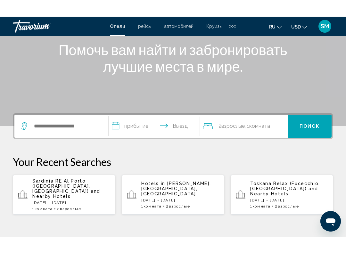
scroll to position [85, 0]
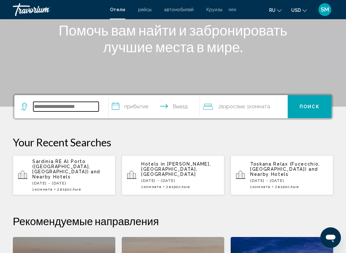
click at [41, 110] on input "Search widget" at bounding box center [65, 107] width 65 height 10
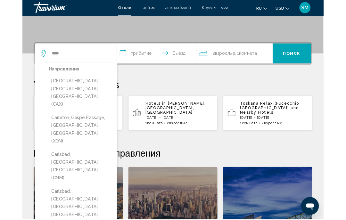
scroll to position [129, 0]
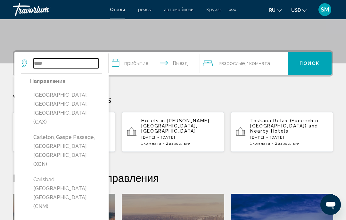
click at [50, 63] on input "****" at bounding box center [65, 64] width 65 height 10
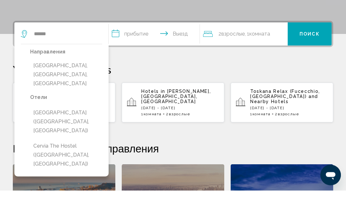
click at [55, 89] on button "[GEOGRAPHIC_DATA], [GEOGRAPHIC_DATA], [GEOGRAPHIC_DATA]" at bounding box center [66, 104] width 72 height 30
type input "**********"
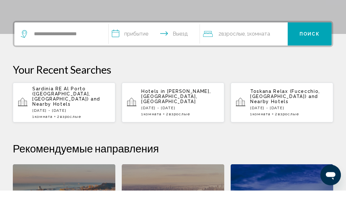
click at [128, 52] on input "**********" at bounding box center [155, 64] width 93 height 25
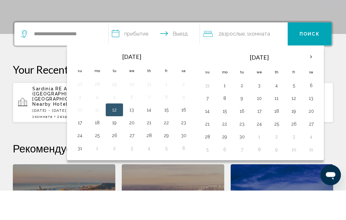
scroll to position [158, 0]
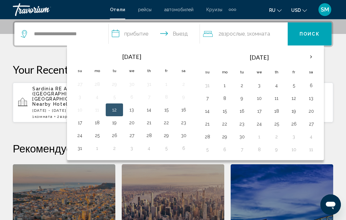
click at [133, 106] on button "13" at bounding box center [131, 109] width 10 height 9
click at [80, 133] on button "24" at bounding box center [80, 135] width 10 height 9
type input "**********"
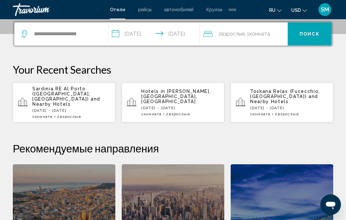
click at [302, 32] on span "Поиск" at bounding box center [309, 34] width 20 height 5
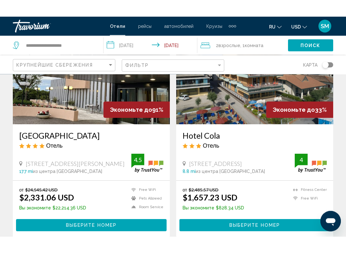
scroll to position [75, 0]
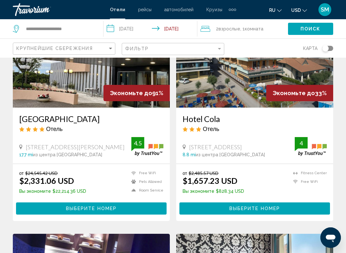
click at [230, 158] on div "Hotel Cola Отель Via Volosca 17 47814 Bellaria Igea Marinarimini, San Mauro A M…" at bounding box center [254, 136] width 157 height 56
click at [229, 207] on button "Выберите номер" at bounding box center [254, 208] width 150 height 12
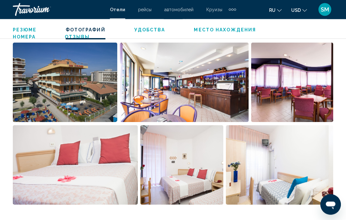
scroll to position [432, 0]
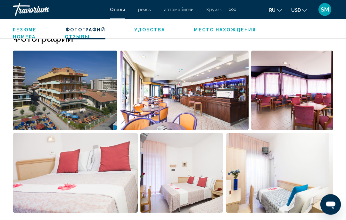
click at [220, 28] on span "Место нахождения" at bounding box center [225, 29] width 62 height 5
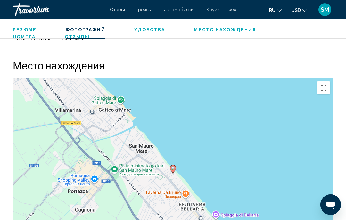
scroll to position [698, 0]
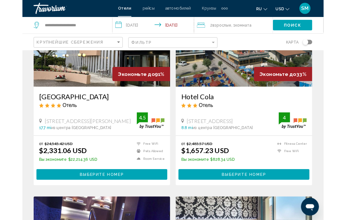
scroll to position [88, 0]
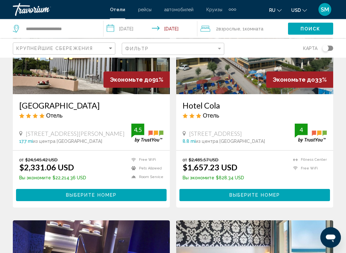
click at [216, 136] on span "[STREET_ADDRESS]" at bounding box center [215, 133] width 53 height 7
click at [214, 136] on span "[STREET_ADDRESS]" at bounding box center [215, 133] width 53 height 7
click at [235, 198] on span "Выберите номер" at bounding box center [254, 195] width 51 height 5
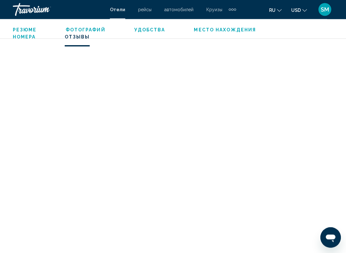
scroll to position [1483, 0]
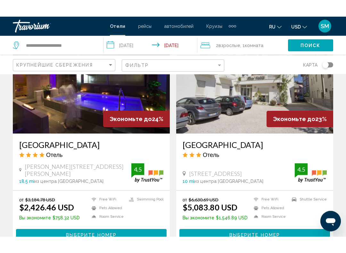
scroll to position [523, 0]
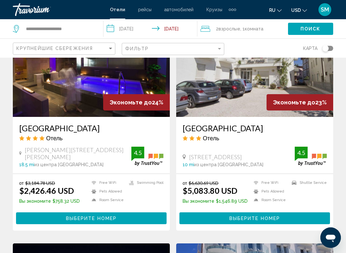
click at [302, 12] on button "USD USD ($) MXN (Mex$) CAD (Can$) GBP (£) EUR (€) AUD (A$) NZD (NZ$) CNY (CN¥)" at bounding box center [299, 9] width 16 height 9
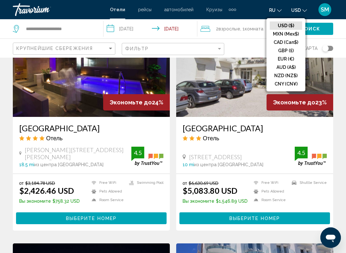
click at [282, 60] on button "EUR (€)" at bounding box center [286, 59] width 32 height 8
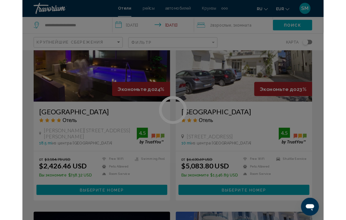
scroll to position [5, 0]
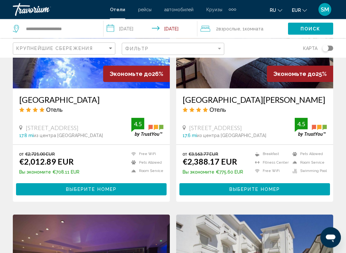
scroll to position [323, 0]
click at [224, 190] on button "Выберите номер" at bounding box center [254, 189] width 150 height 12
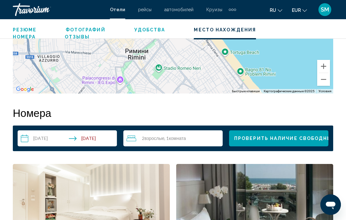
scroll to position [854, 0]
click at [165, 143] on div "2 Взрослый Взрослые , 1 Комната номера" at bounding box center [174, 139] width 96 height 16
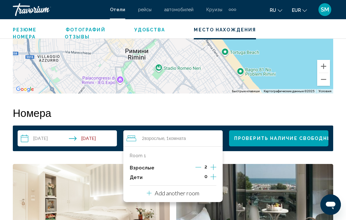
click at [156, 192] on p "Add another room" at bounding box center [177, 192] width 44 height 7
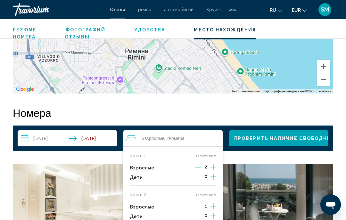
click at [252, 135] on span "Проверить наличие свободных мест" at bounding box center [293, 137] width 119 height 5
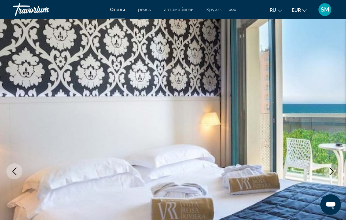
click at [15, 172] on icon "Previous image" at bounding box center [15, 171] width 8 height 8
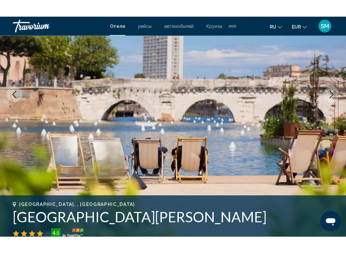
scroll to position [96, 0]
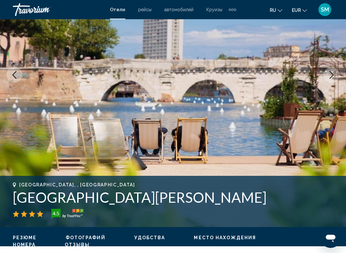
click at [14, 81] on button "Previous image" at bounding box center [14, 75] width 16 height 16
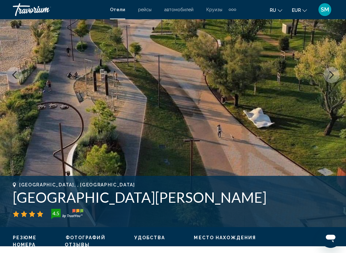
click at [18, 74] on button "Previous image" at bounding box center [14, 75] width 16 height 16
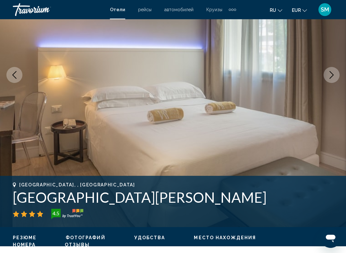
click at [17, 80] on button "Previous image" at bounding box center [14, 75] width 16 height 16
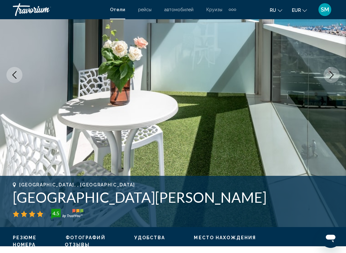
click at [17, 76] on icon "Previous image" at bounding box center [15, 75] width 8 height 8
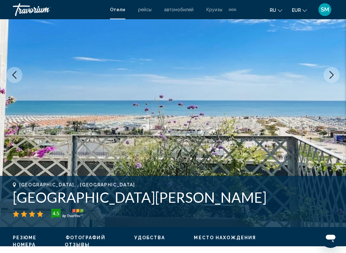
click at [17, 77] on icon "Previous image" at bounding box center [15, 75] width 8 height 8
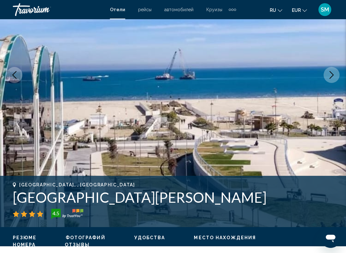
click at [16, 80] on button "Previous image" at bounding box center [14, 75] width 16 height 16
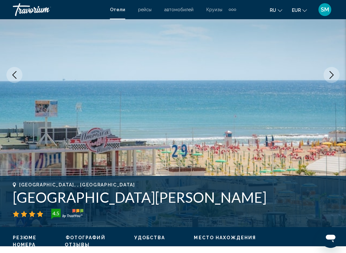
click at [18, 81] on button "Previous image" at bounding box center [14, 75] width 16 height 16
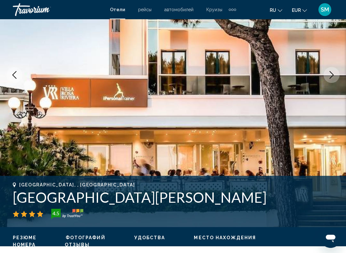
click at [16, 81] on button "Previous image" at bounding box center [14, 75] width 16 height 16
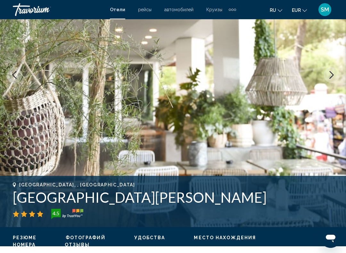
click at [17, 77] on icon "Previous image" at bounding box center [15, 75] width 8 height 8
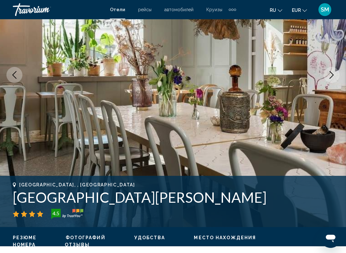
click at [17, 76] on icon "Previous image" at bounding box center [15, 75] width 8 height 8
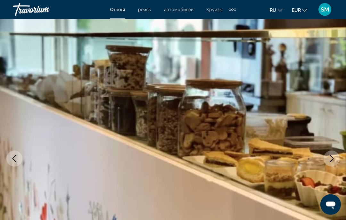
scroll to position [0, 0]
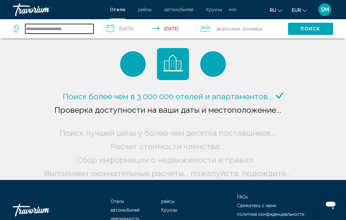
click at [44, 24] on input "**********" at bounding box center [59, 29] width 68 height 10
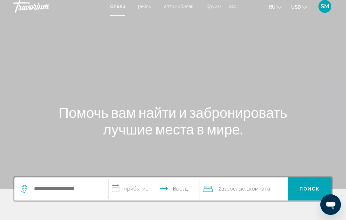
scroll to position [1, 0]
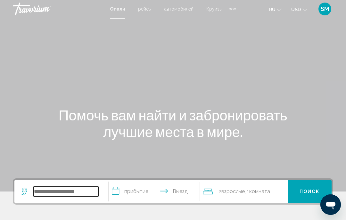
click at [56, 194] on input "Search widget" at bounding box center [65, 192] width 65 height 10
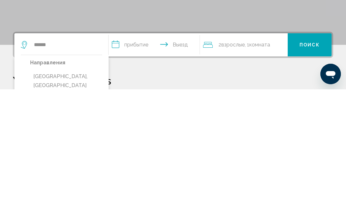
click at [45, 201] on button "[GEOGRAPHIC_DATA], [GEOGRAPHIC_DATA] (RMI)" at bounding box center [66, 216] width 72 height 30
type input "**********"
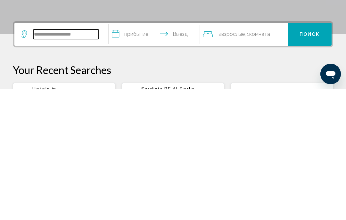
scroll to position [28, 0]
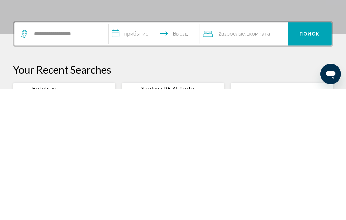
click at [128, 153] on input "**********" at bounding box center [155, 165] width 93 height 25
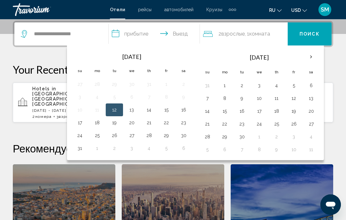
click at [133, 109] on button "13" at bounding box center [131, 109] width 10 height 9
click at [79, 136] on button "24" at bounding box center [80, 135] width 10 height 9
type input "**********"
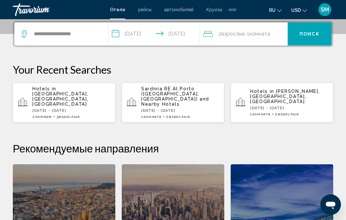
click at [307, 34] on span "Поиск" at bounding box center [309, 34] width 20 height 5
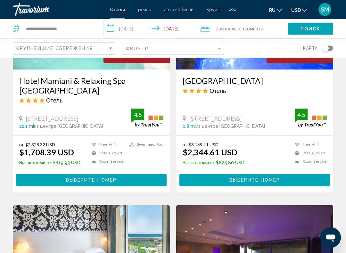
scroll to position [342, 0]
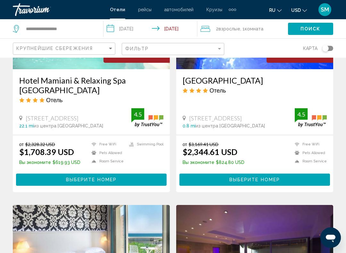
click at [301, 11] on button "USD USD ($) MXN (Mex$) CAD (Can$) GBP (£) EUR (€) AUD (A$) NZD (NZ$) CNY (CN¥)" at bounding box center [299, 9] width 16 height 9
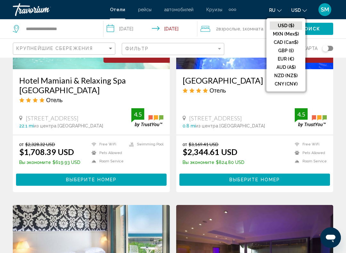
click at [281, 58] on button "EUR (€)" at bounding box center [286, 59] width 32 height 8
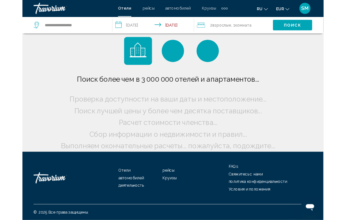
scroll to position [5, 0]
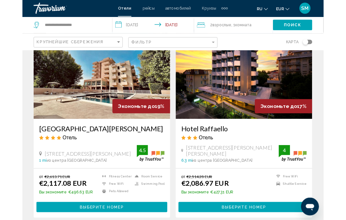
scroll to position [1206, 0]
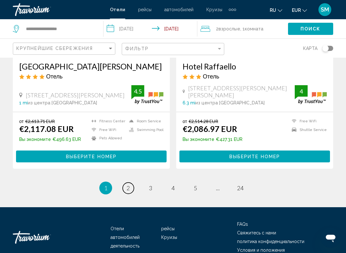
click at [128, 184] on span "2" at bounding box center [127, 187] width 3 height 7
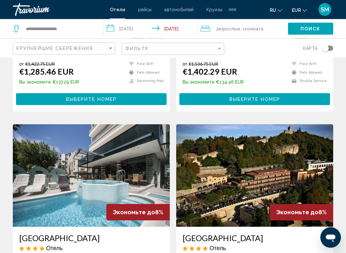
scroll to position [1099, 0]
